Goal: Task Accomplishment & Management: Manage account settings

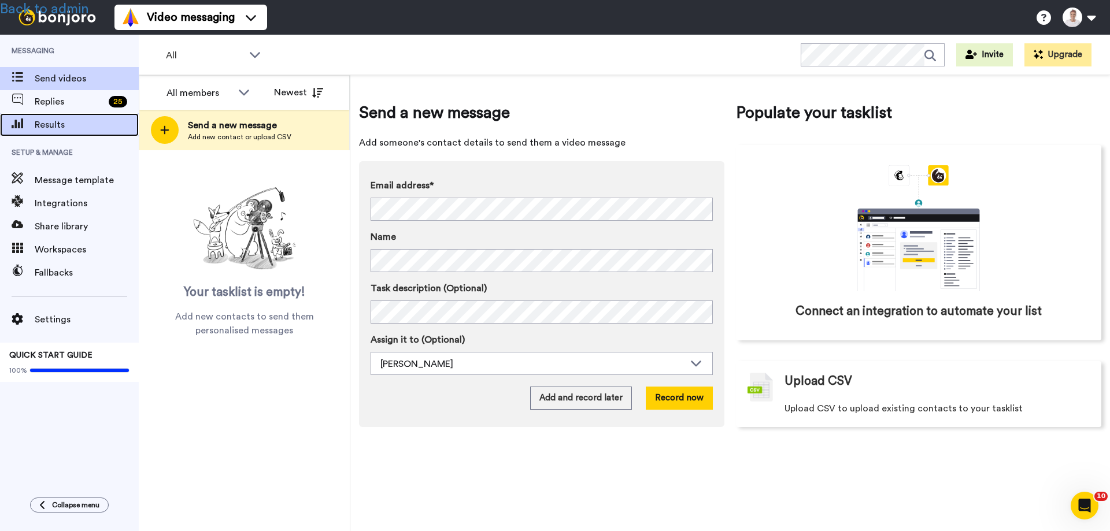
click at [52, 127] on span "Results" at bounding box center [87, 125] width 104 height 14
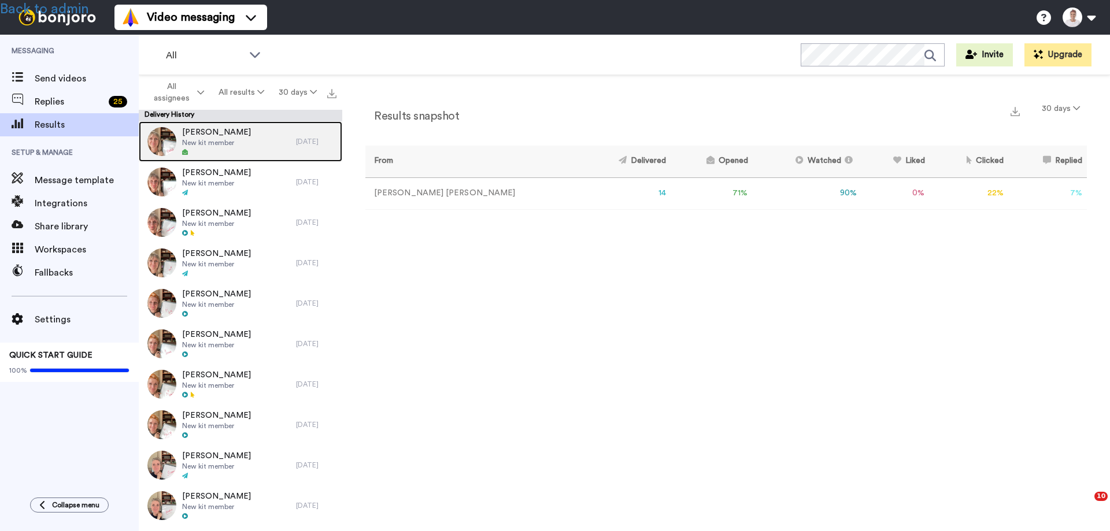
click at [234, 143] on span "New kit member" at bounding box center [216, 142] width 69 height 9
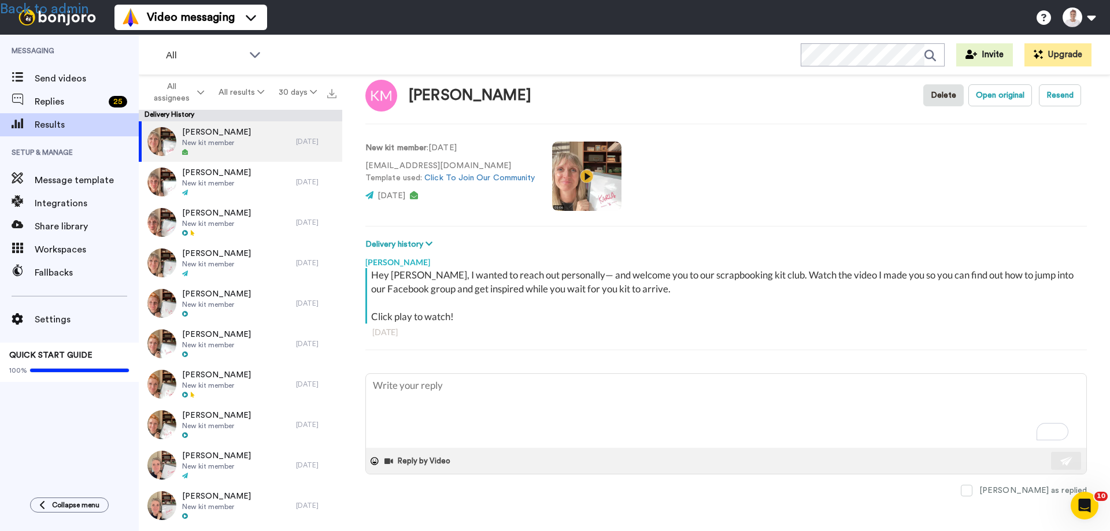
scroll to position [20, 0]
click at [80, 181] on span "Message template" at bounding box center [87, 180] width 104 height 14
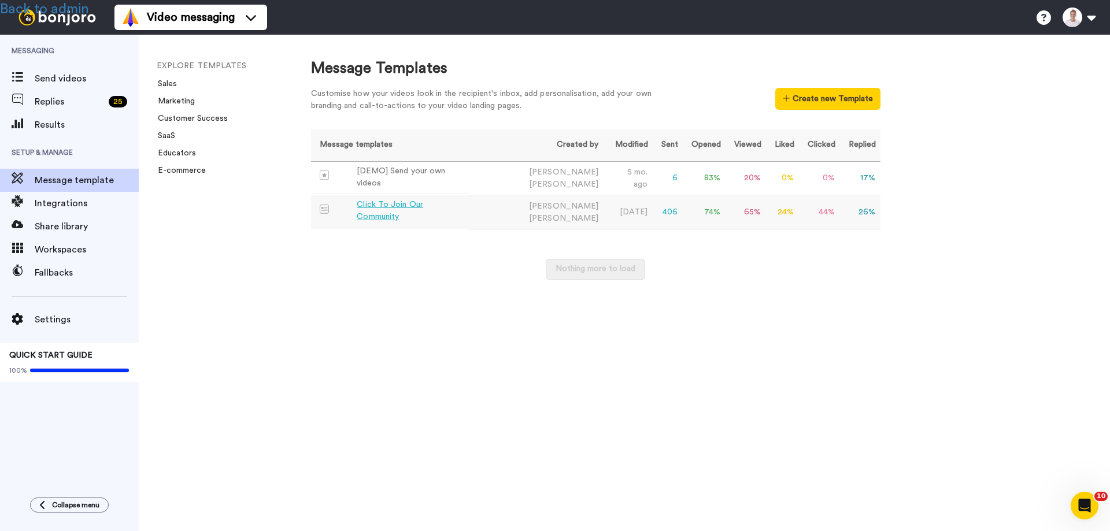
click at [398, 208] on div "Click To Join Our Community" at bounding box center [410, 211] width 107 height 24
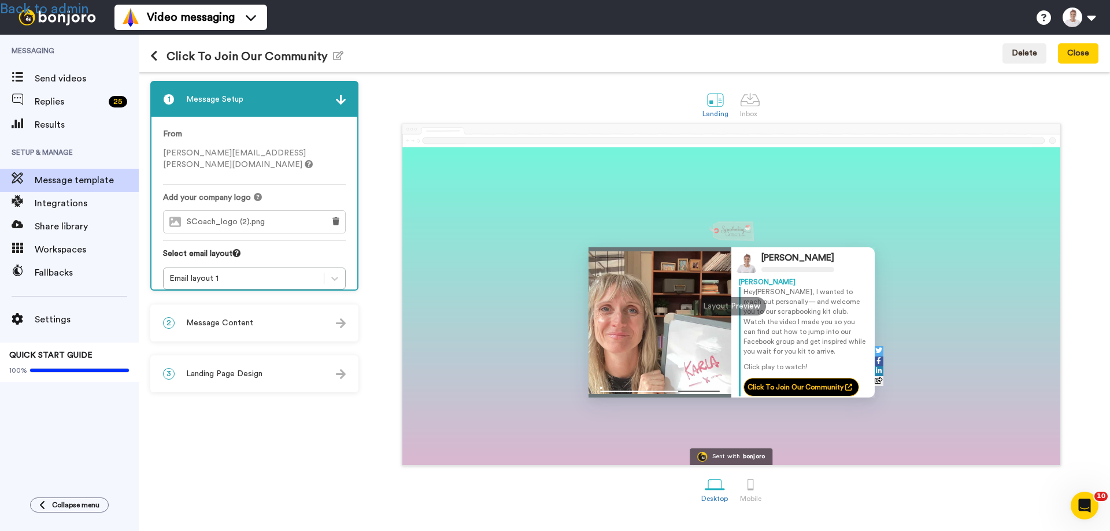
scroll to position [5, 0]
click at [769, 56] on div "Click To Join Our Community Edit name Delete Close" at bounding box center [624, 54] width 971 height 38
click at [750, 99] on div at bounding box center [750, 100] width 20 height 20
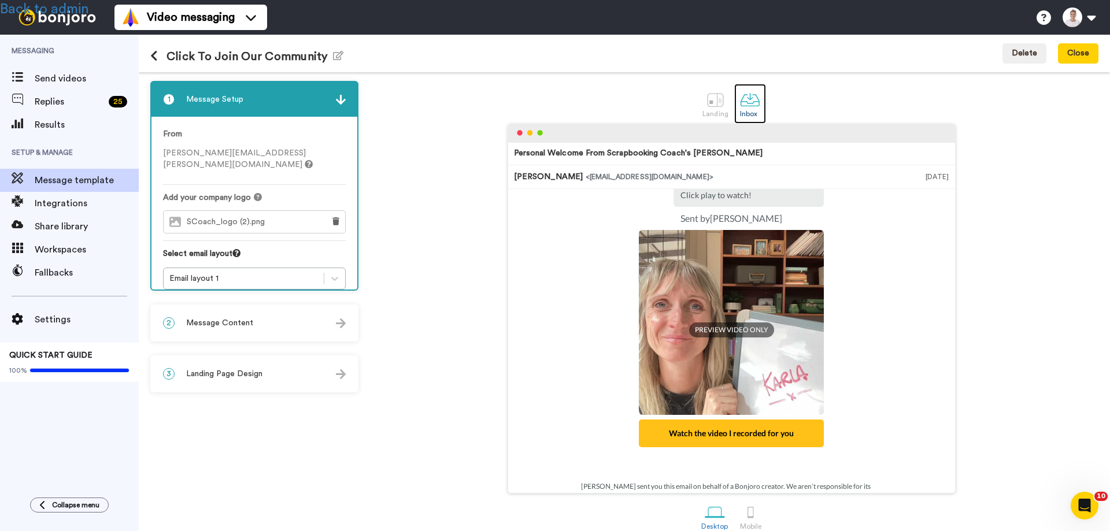
scroll to position [168, 0]
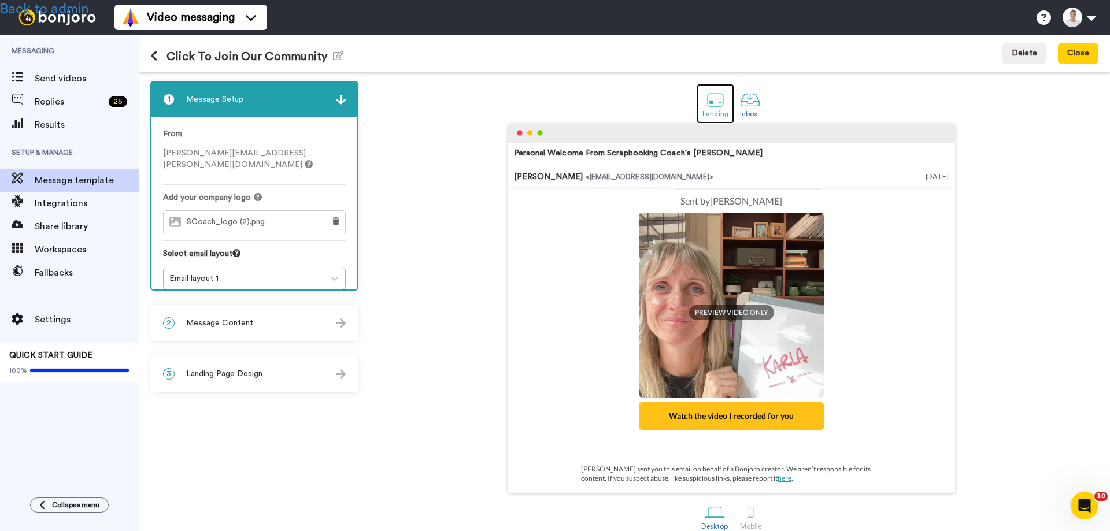
click at [712, 102] on div at bounding box center [715, 100] width 20 height 20
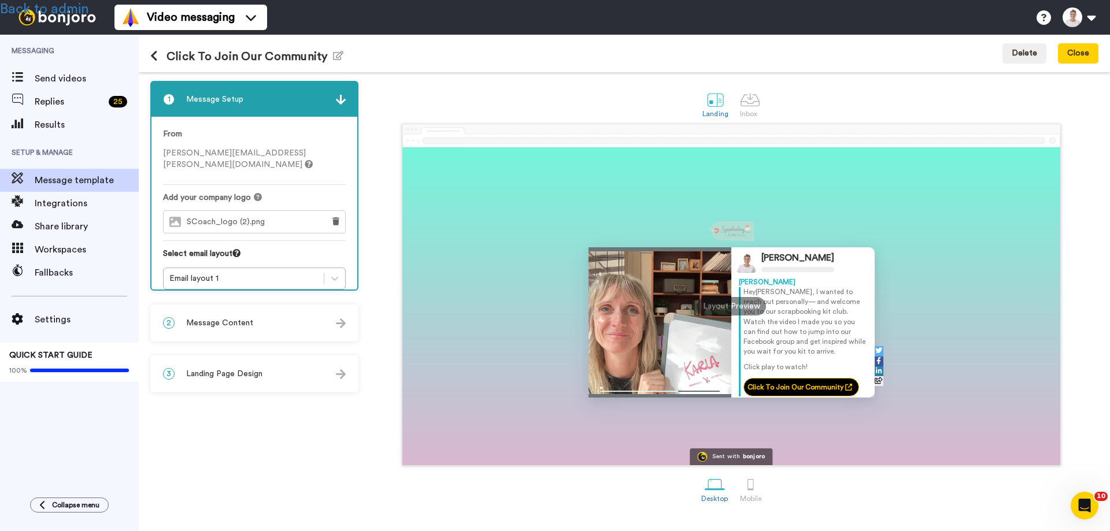
click at [307, 434] on div "1 Message Setup From anna.lyons@scrapbookingcoach.com Add your company logo SCo…" at bounding box center [257, 302] width 214 height 442
click at [59, 84] on span "Send videos" at bounding box center [87, 79] width 104 height 14
click at [65, 126] on span "Results" at bounding box center [87, 125] width 104 height 14
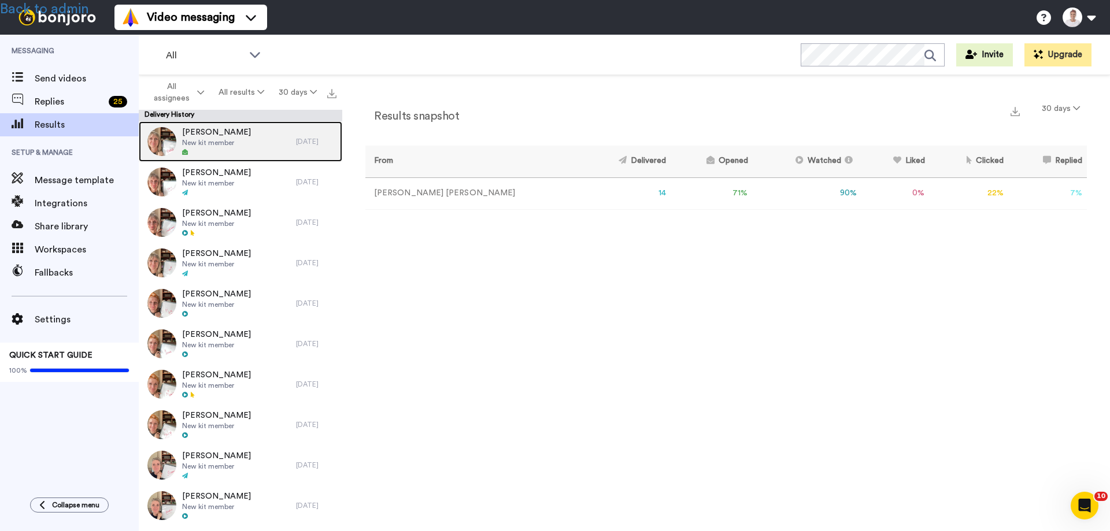
click at [204, 139] on span "New kit member" at bounding box center [216, 142] width 69 height 9
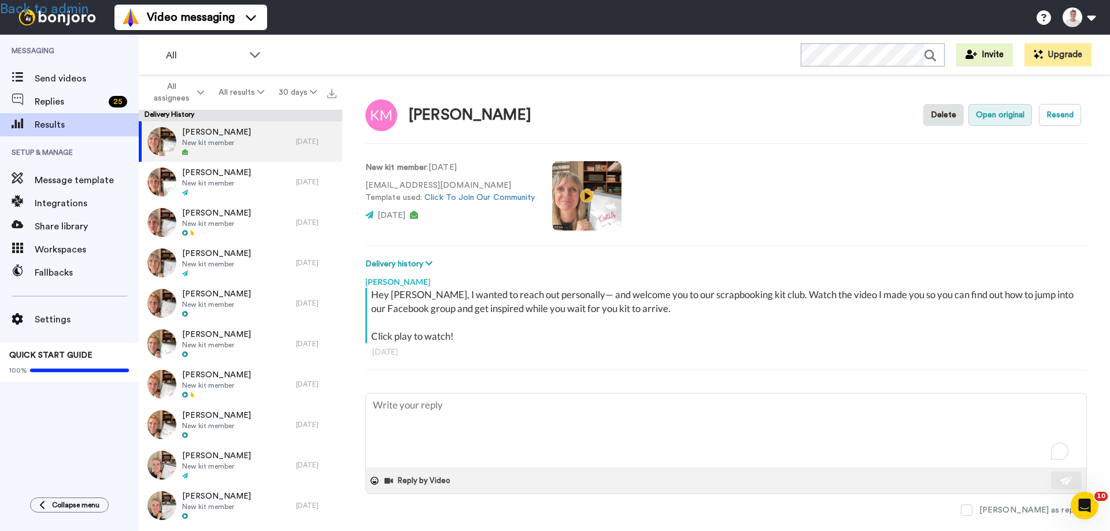
click at [976, 117] on button "Open original" at bounding box center [1000, 115] width 64 height 22
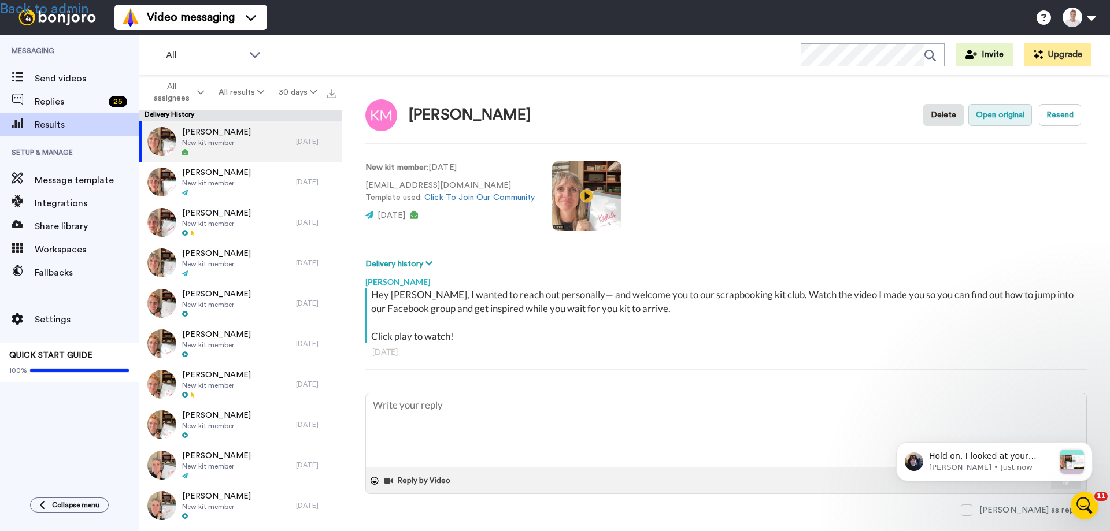
click at [988, 114] on button "Open original" at bounding box center [1000, 115] width 64 height 22
type textarea "x"
click at [1062, 20] on button at bounding box center [1079, 17] width 44 height 25
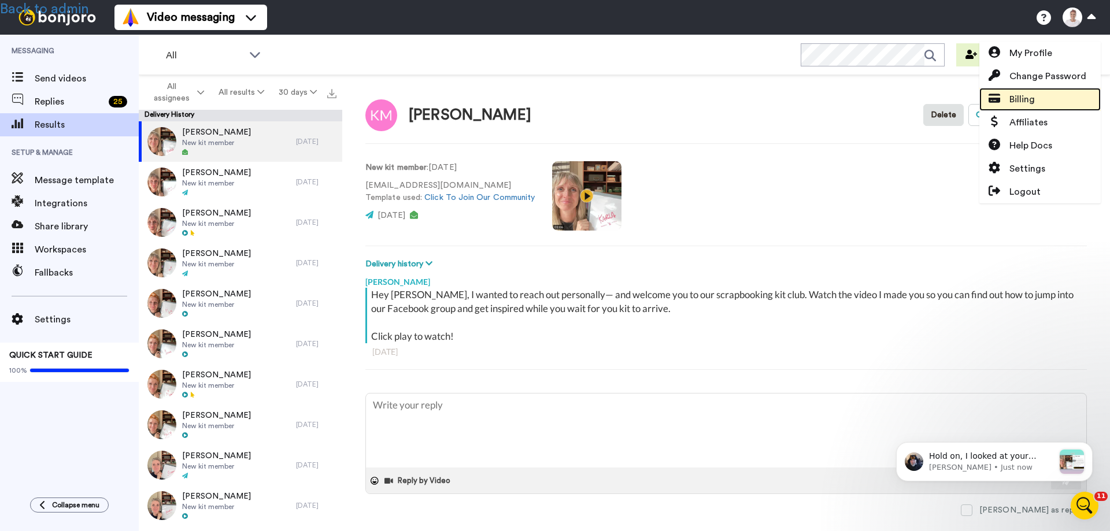
click at [1020, 94] on span "Billing" at bounding box center [1021, 99] width 25 height 14
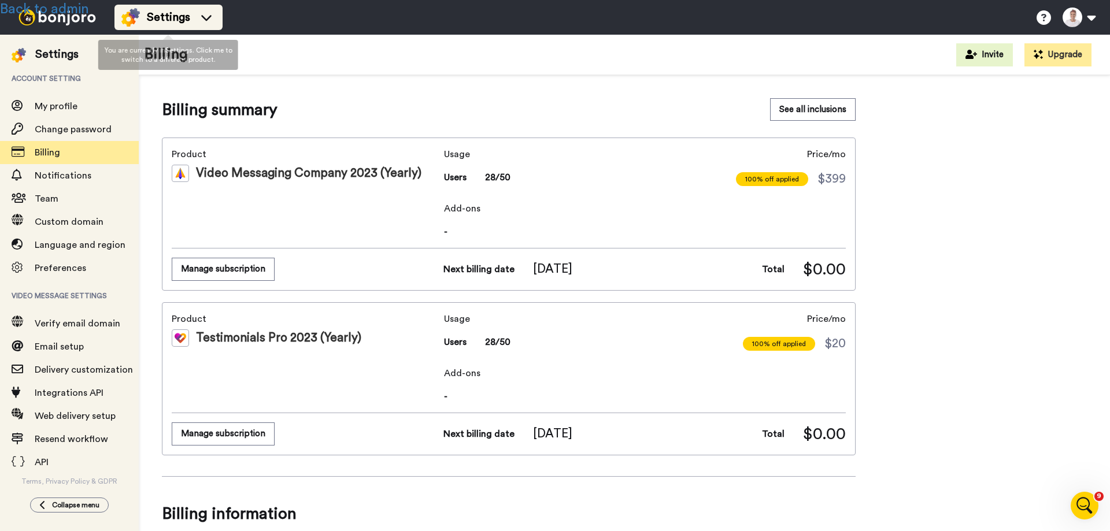
click at [177, 18] on span "Settings" at bounding box center [168, 17] width 43 height 16
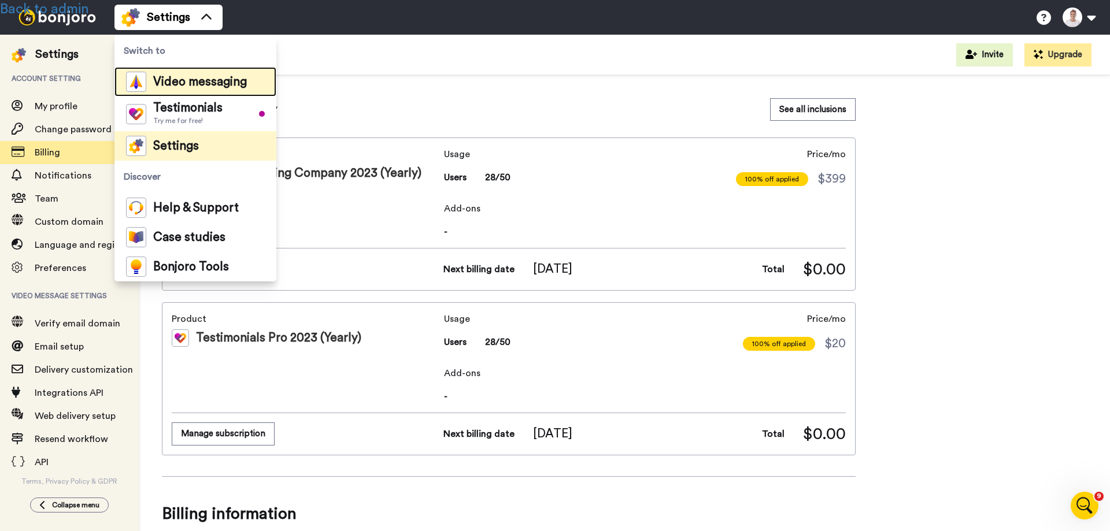
click at [177, 78] on span "Video messaging" at bounding box center [200, 82] width 94 height 12
